Goal: Task Accomplishment & Management: Complete application form

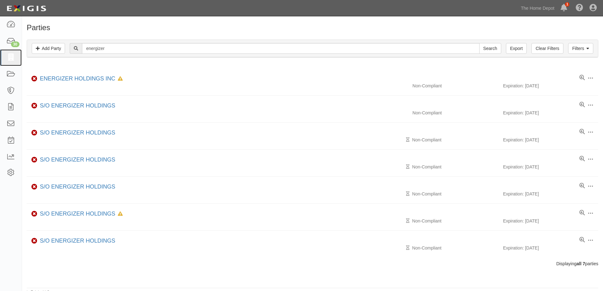
click at [11, 57] on icon at bounding box center [10, 57] width 9 height 7
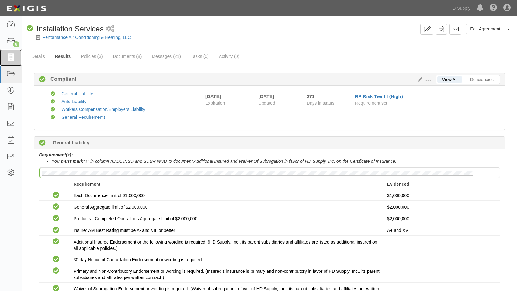
click at [13, 59] on icon at bounding box center [10, 57] width 9 height 7
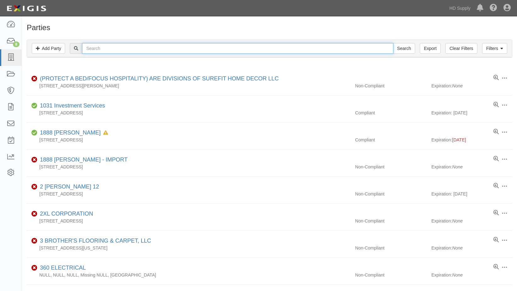
click at [93, 52] on input "text" at bounding box center [237, 48] width 311 height 11
type input "american mult"
click at [393, 43] on input "Search" at bounding box center [404, 48] width 22 height 11
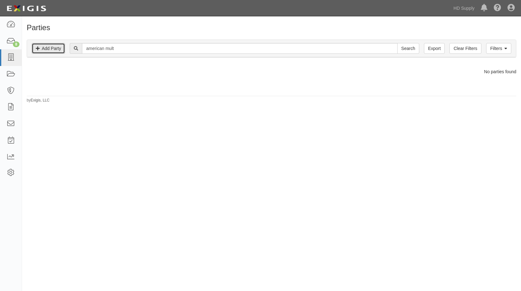
click at [46, 46] on link "Add Party" at bounding box center [48, 48] width 33 height 11
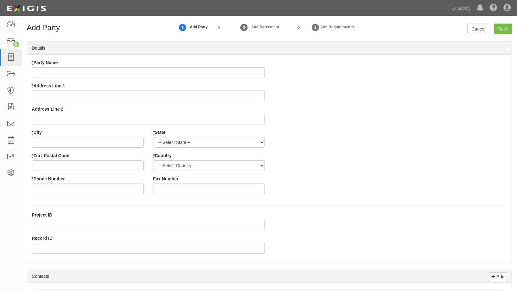
click at [431, 79] on div "* Party Name * Address Line 1 Address Line 2 * City * State -- Select State -- …" at bounding box center [269, 128] width 484 height 139
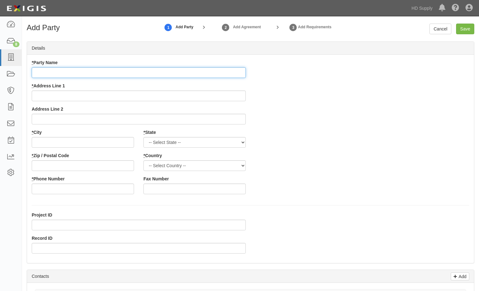
click at [64, 71] on input "* Party Name" at bounding box center [139, 72] width 214 height 11
type input "American Multifamily Constrcution Services LLC"
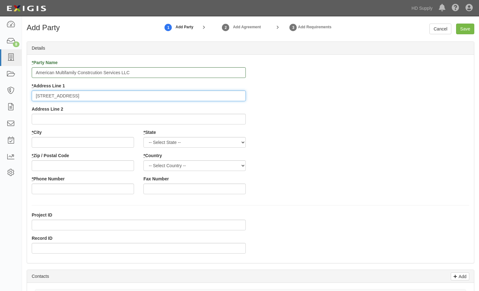
type input "1113 S. Range Avenue, Suite 110-356"
type input "Denham"
select select "SC"
click at [58, 145] on input "Denham" at bounding box center [83, 142] width 102 height 11
type input "Denham Springs"
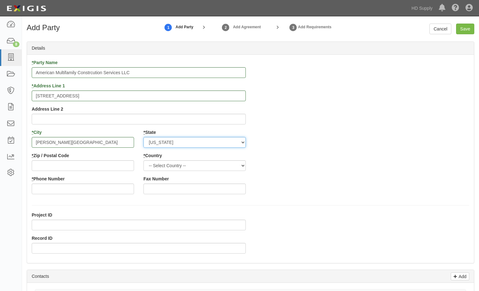
select select "LA"
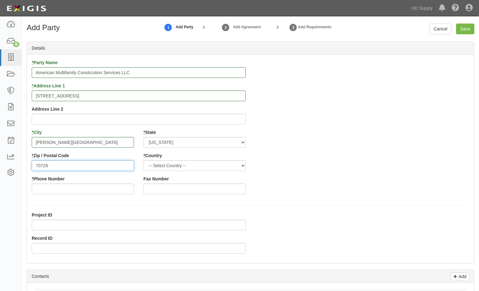
type input "70726"
select select "US"
type input "225-301-9991"
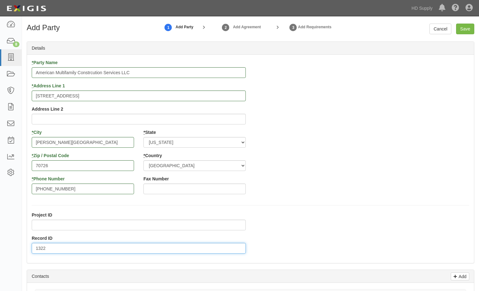
type input "1322"
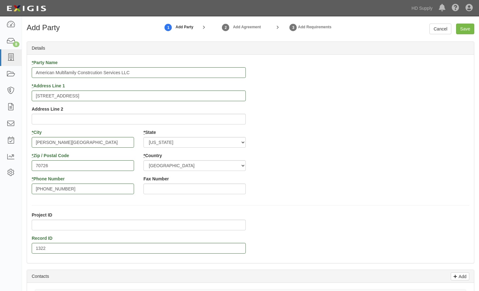
scroll to position [150, 0]
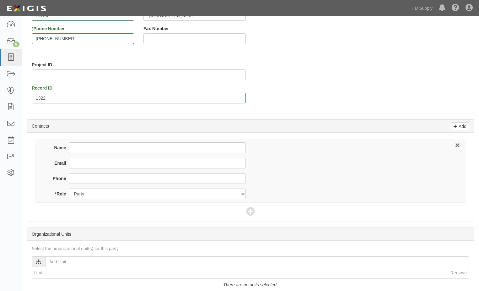
click at [89, 142] on div "Name Email Phone * Role Party Broker Other" at bounding box center [251, 171] width 432 height 64
click at [95, 146] on input "Name" at bounding box center [157, 147] width 177 height 11
type input "[PERSON_NAME]"
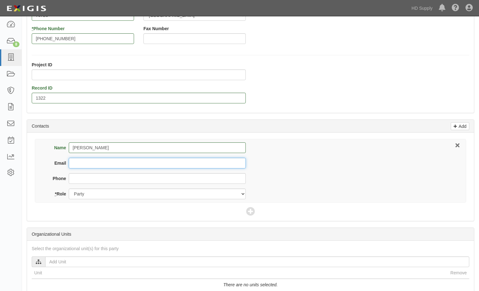
click at [71, 164] on input "Email" at bounding box center [157, 163] width 177 height 11
paste input "d"
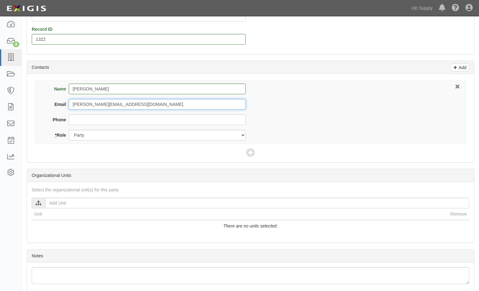
scroll to position [213, 0]
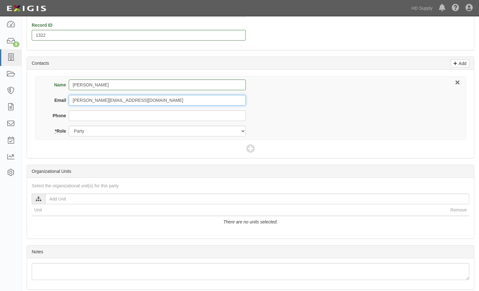
type input "[PERSON_NAME][EMAIL_ADDRESS][DOMAIN_NAME]"
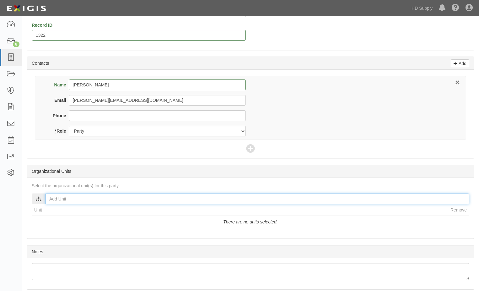
click at [68, 199] on input "text" at bounding box center [257, 199] width 424 height 11
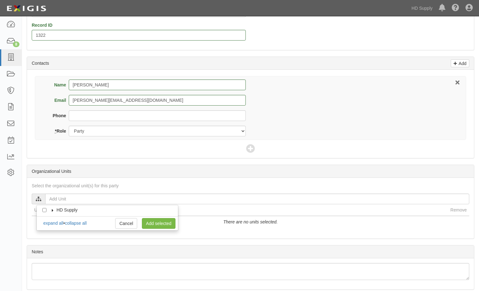
click at [53, 211] on icon at bounding box center [53, 210] width 4 height 3
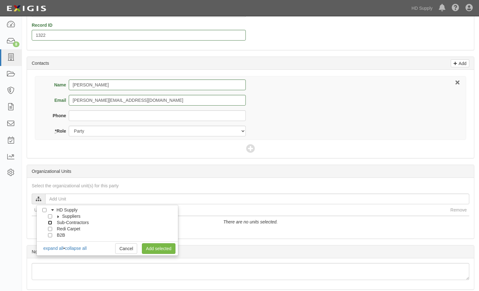
click at [49, 223] on input "Sub-Contractors" at bounding box center [50, 223] width 4 height 4
checkbox input "true"
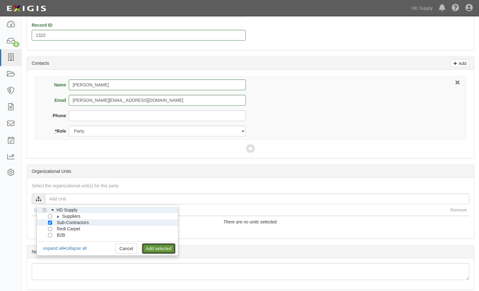
click at [147, 244] on link "Add selected" at bounding box center [159, 248] width 34 height 11
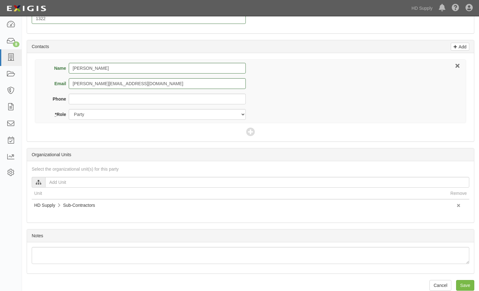
scroll to position [238, 0]
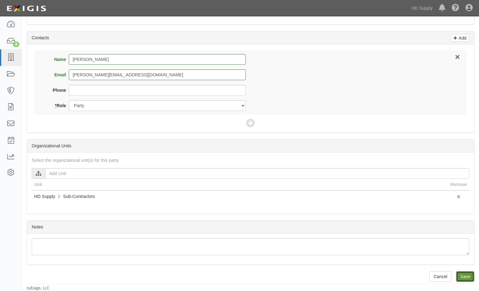
click at [463, 272] on input "Save" at bounding box center [466, 276] width 18 height 11
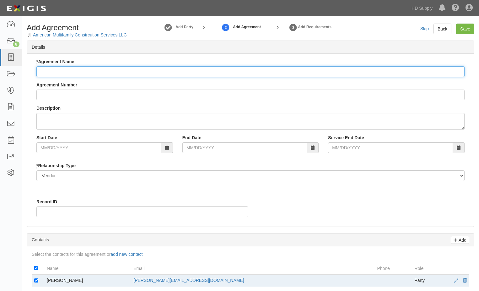
click at [46, 70] on input "* Agreement Name" at bounding box center [250, 71] width 429 height 11
type input "Installation Services"
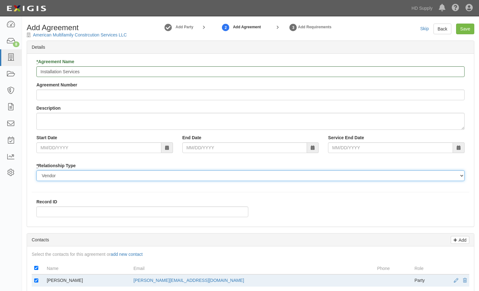
click at [46, 177] on select "Borrower Contractor Franchisee Other Subcontractor Supplier Tenant Vendor" at bounding box center [250, 175] width 429 height 11
select select "subcontractor"
click at [36, 170] on select "Borrower Contractor Franchisee Other Subcontractor Supplier Tenant Vendor" at bounding box center [250, 175] width 429 height 11
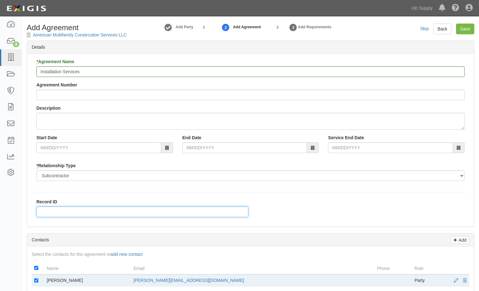
click at [48, 211] on input "Record ID" at bounding box center [142, 211] width 212 height 11
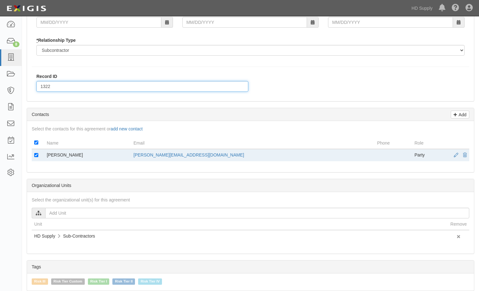
scroll to position [126, 0]
type input "1322"
click at [460, 113] on p "Add" at bounding box center [461, 114] width 9 height 7
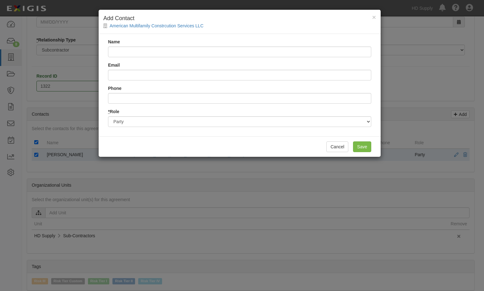
click at [129, 56] on input "Name" at bounding box center [239, 51] width 263 height 11
type input "[PERSON_NAME]"
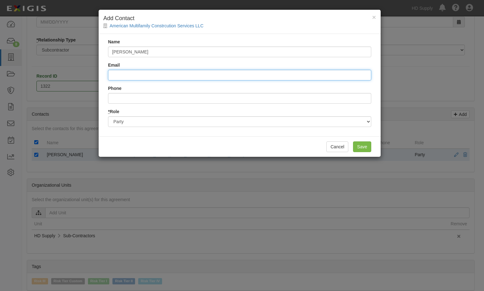
click at [139, 71] on input "Email" at bounding box center [239, 75] width 263 height 11
type input "p"
type input "[PERSON_NAME][EMAIL_ADDRESS][DOMAIN_NAME]"
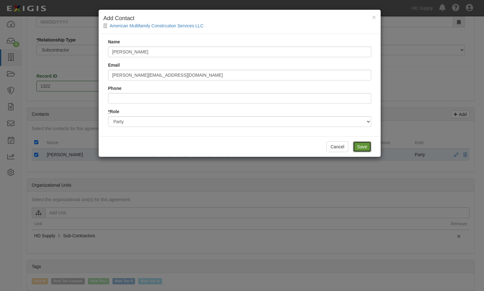
click at [359, 147] on input "Save" at bounding box center [362, 146] width 18 height 11
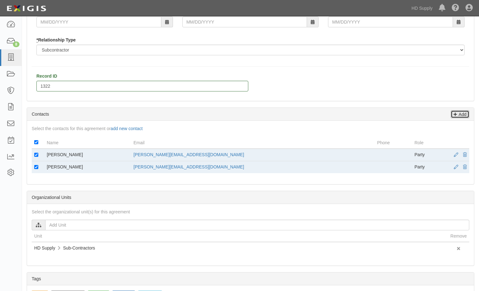
click at [464, 112] on p "Add" at bounding box center [461, 114] width 9 height 7
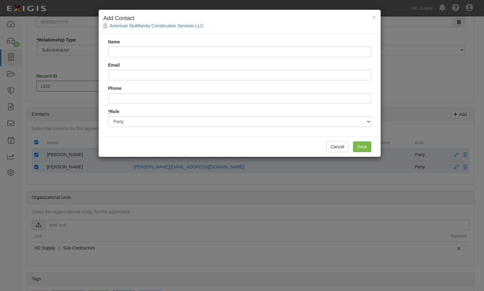
click at [124, 50] on input "Name" at bounding box center [239, 51] width 263 height 11
type input "[PERSON_NAME]"
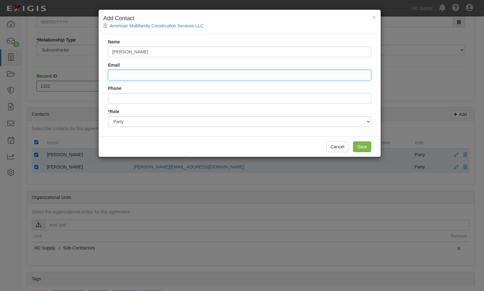
click at [130, 75] on input "Email" at bounding box center [239, 75] width 263 height 11
type input "[PERSON_NAME][EMAIL_ADDRESS][PERSON_NAME][DOMAIN_NAME]"
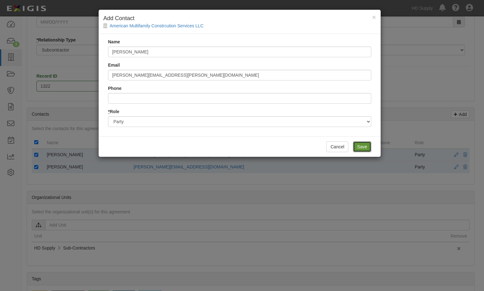
click at [357, 145] on input "Save" at bounding box center [362, 146] width 18 height 11
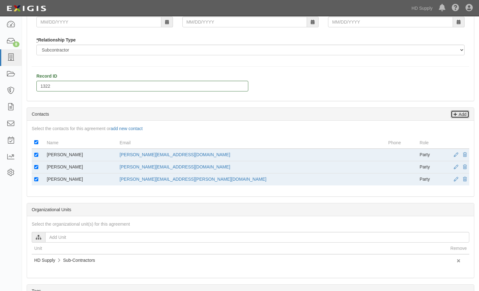
click at [461, 115] on p "Add" at bounding box center [461, 114] width 9 height 7
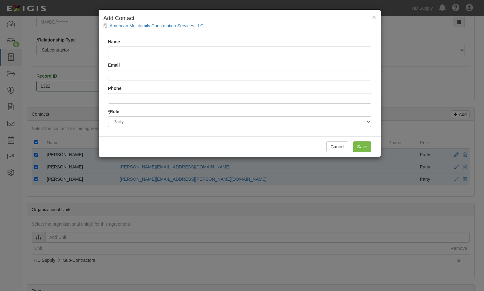
click at [115, 56] on input "Name" at bounding box center [239, 51] width 263 height 11
type input "[PERSON_NAME]"
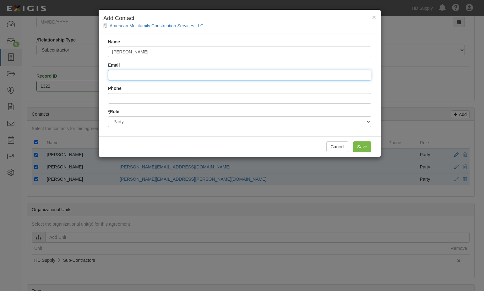
click at [142, 71] on input "Email" at bounding box center [239, 75] width 263 height 11
type input "[EMAIL_ADDRESS][PERSON_NAME][DOMAIN_NAME]"
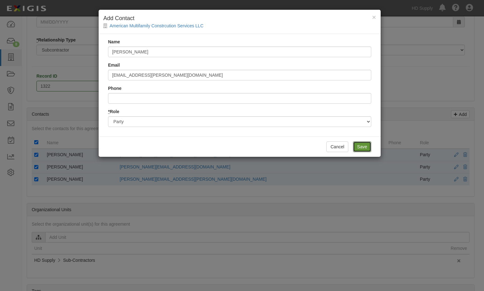
click at [363, 147] on input "Save" at bounding box center [362, 146] width 18 height 11
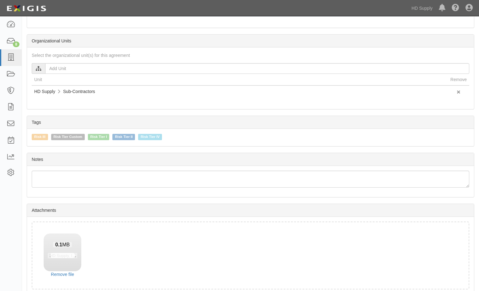
scroll to position [322, 0]
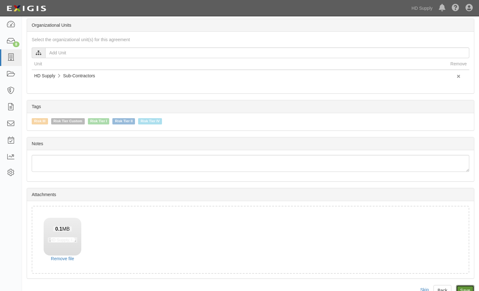
click at [464, 289] on input "Save" at bounding box center [466, 290] width 18 height 11
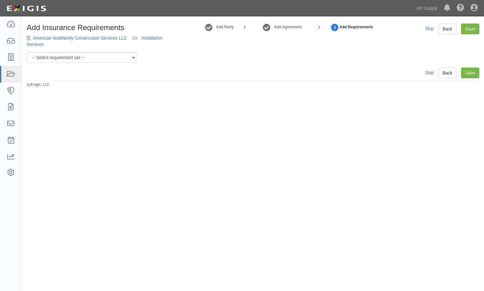
click at [118, 58] on div "Add Insurance Requirements American Multifamily Constrcution Services LLC Insta…" at bounding box center [253, 43] width 453 height 39
click at [112, 57] on select "-- Select requirement set -- Risk Tier Custom Risk Tier II Risk Tier II (Produc…" at bounding box center [82, 57] width 110 height 11
select select "46715"
click at [27, 52] on select "-- Select requirement set -- Risk Tier Custom Risk Tier II Risk Tier II (Produc…" at bounding box center [82, 57] width 110 height 11
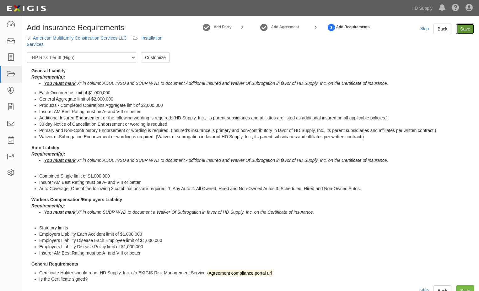
click at [471, 28] on link "Save" at bounding box center [466, 29] width 18 height 11
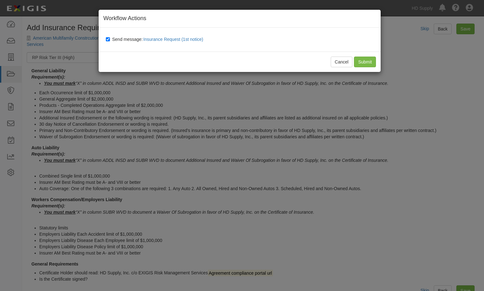
click at [110, 37] on label "Send message: Insurance Request (1st notice)" at bounding box center [156, 40] width 100 height 8
click at [110, 37] on input "Send message: Insurance Request (1st notice)" at bounding box center [108, 39] width 4 height 5
checkbox input "false"
click at [369, 62] on input "Submit" at bounding box center [365, 62] width 22 height 11
